Goal: Find specific fact: Find specific fact

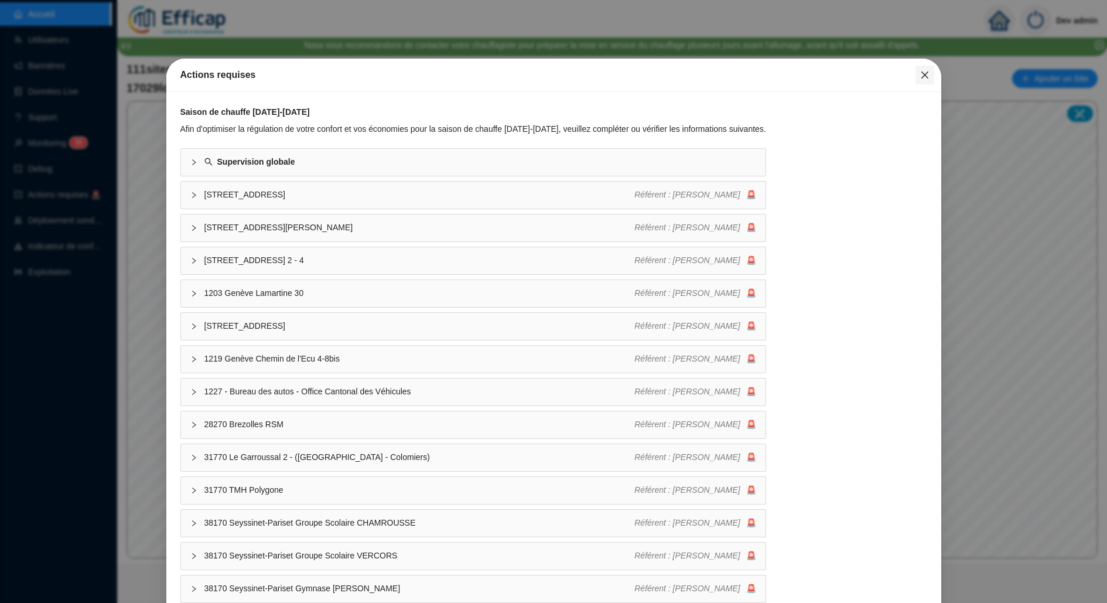
click at [928, 81] on button "Close" at bounding box center [924, 75] width 19 height 19
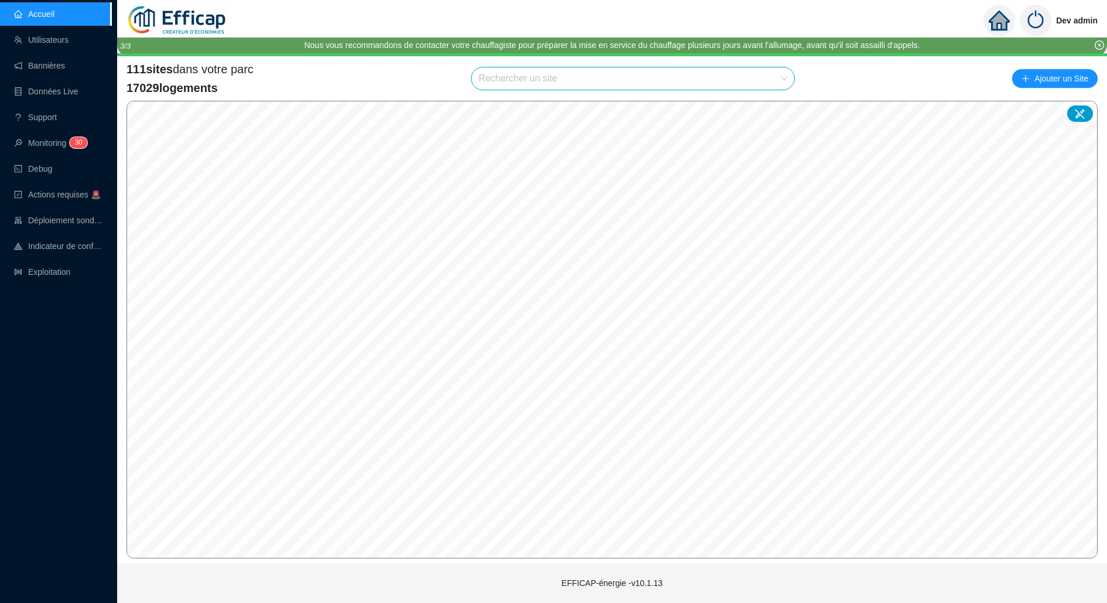
click at [765, 80] on input "search" at bounding box center [627, 78] width 298 height 22
type input "domaine"
click at [762, 103] on div at bounding box center [771, 107] width 27 height 18
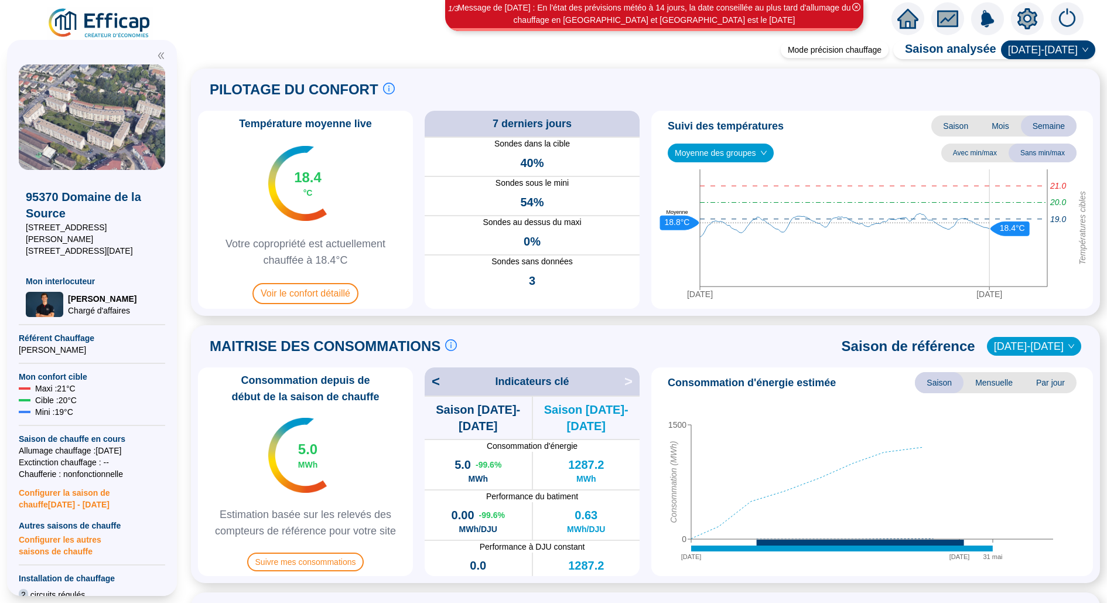
click at [1030, 19] on icon "setting" at bounding box center [1027, 19] width 8 height 8
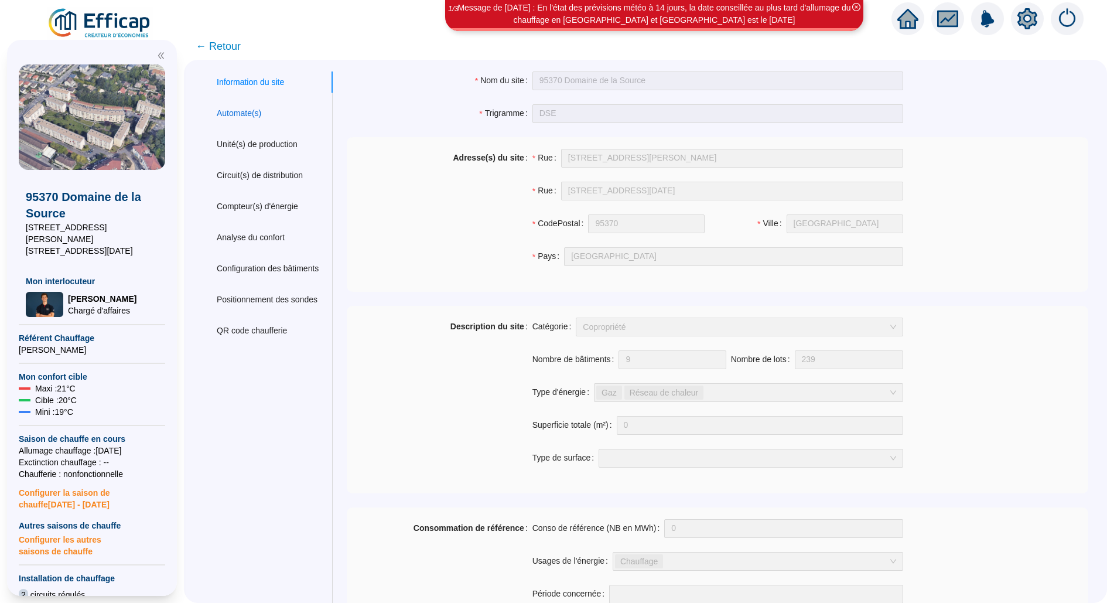
click at [258, 112] on div "Automate(s)" at bounding box center [239, 113] width 45 height 12
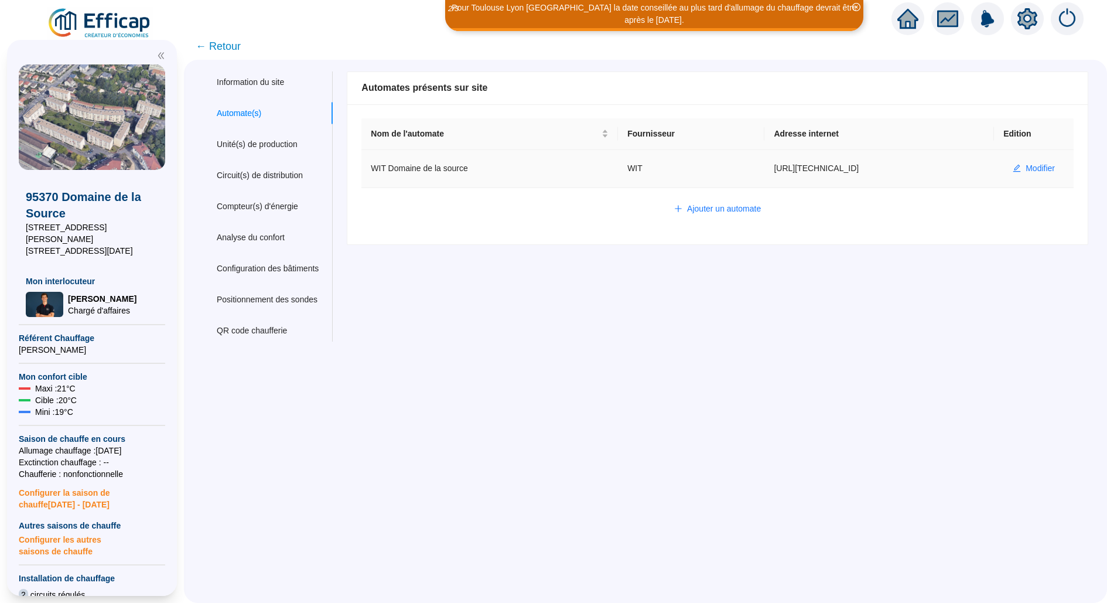
drag, startPoint x: 869, startPoint y: 167, endPoint x: 759, endPoint y: 166, distance: 109.5
click at [764, 166] on td "[URL][TECHNICAL_ID]" at bounding box center [879, 169] width 230 height 38
copy td "[URL][TECHNICAL_ID]"
